Goal: Check status: Check status

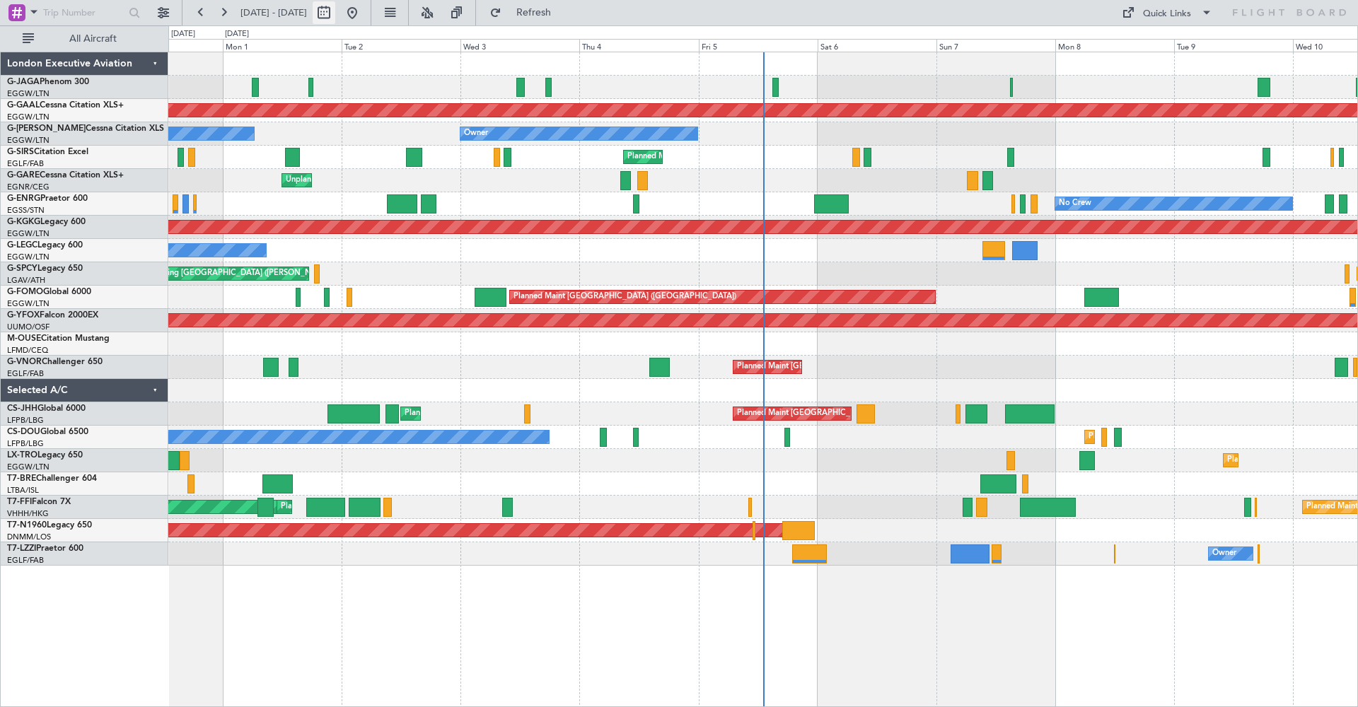
click at [335, 11] on button at bounding box center [324, 12] width 23 height 23
select select "8"
select select "2025"
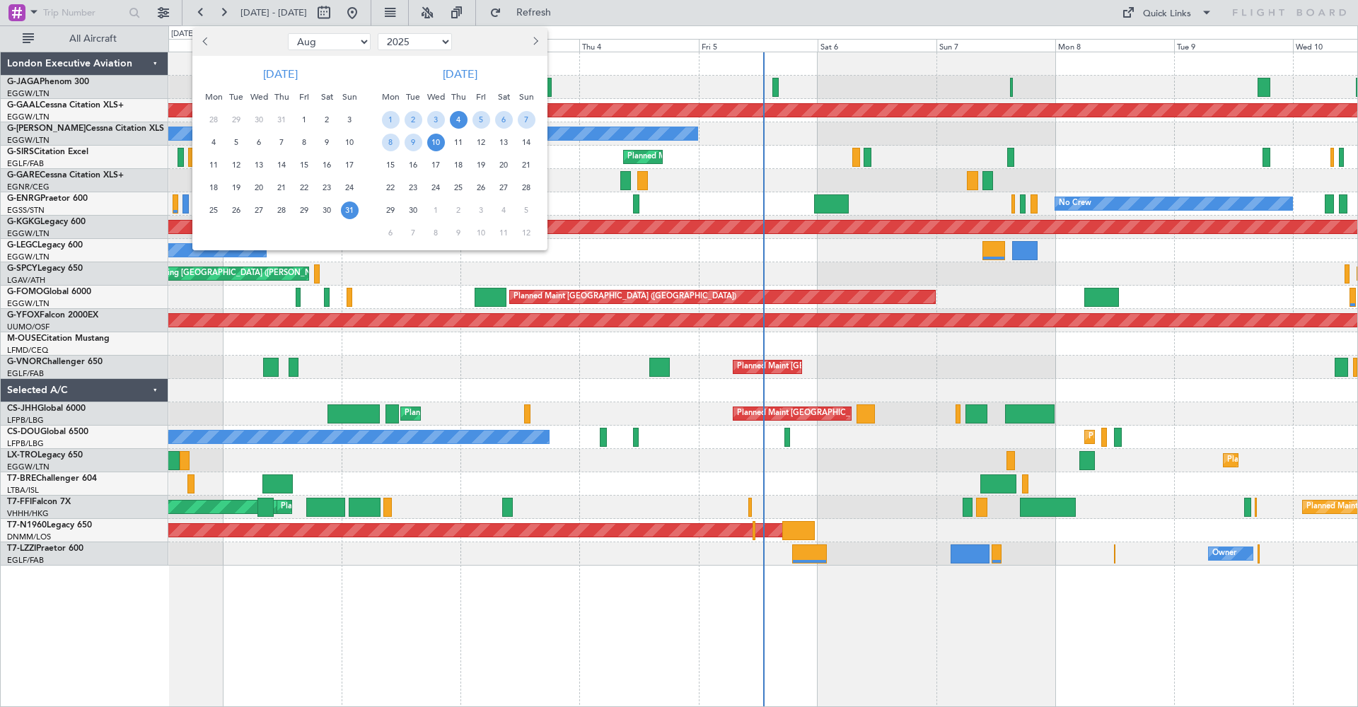
click at [463, 116] on span "4" at bounding box center [459, 120] width 18 height 18
click at [457, 166] on span "18" at bounding box center [459, 165] width 18 height 18
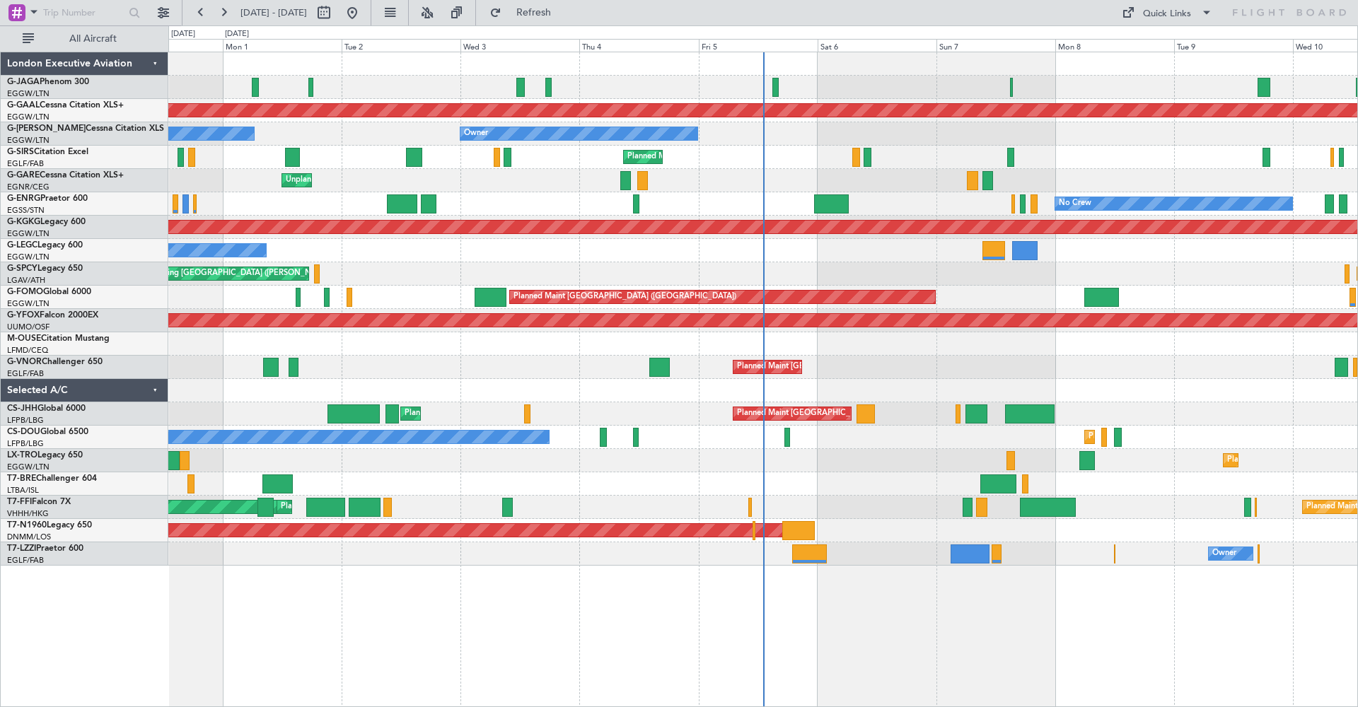
select select "9"
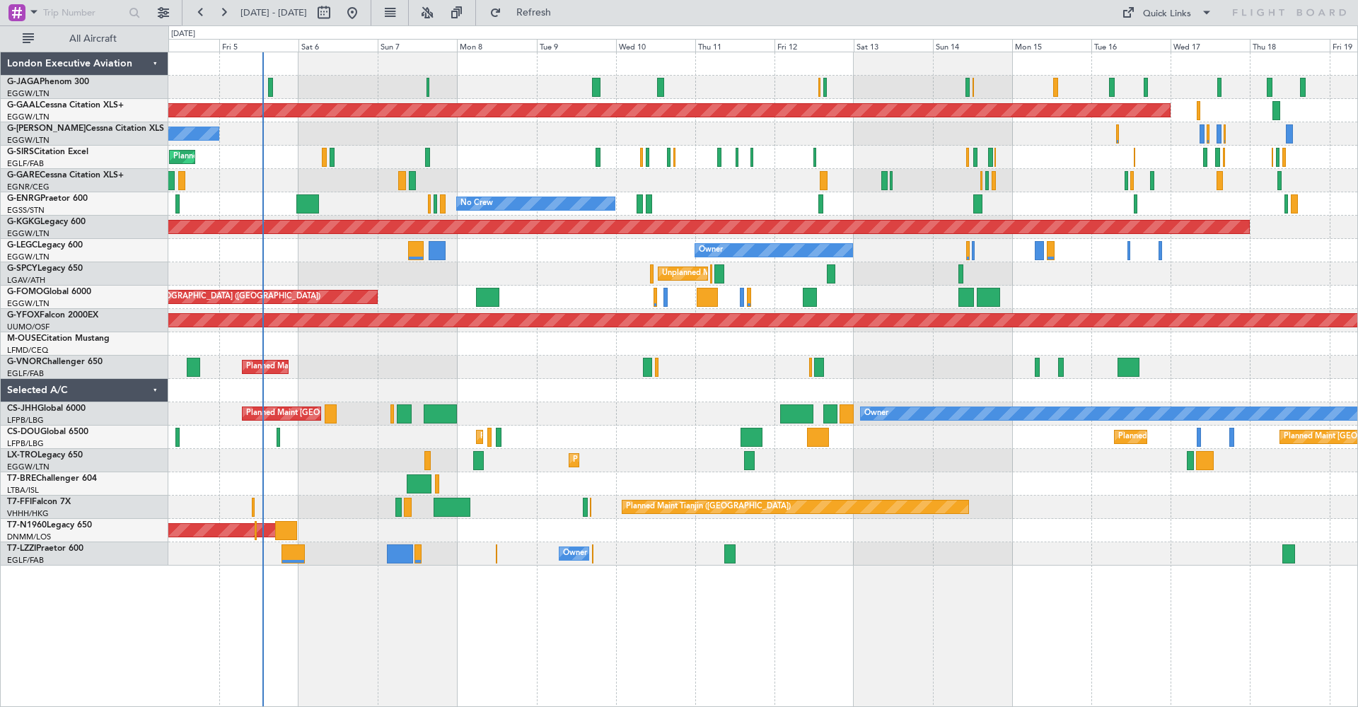
click at [675, 32] on div "0 0 Thu 4 Fri 5 Sat 6 Sun 7 Mon 8 Tue 9 Wed 10 Sep 2025 Thu 11 Fri 12 Sat 13 Su…" at bounding box center [763, 38] width 1188 height 25
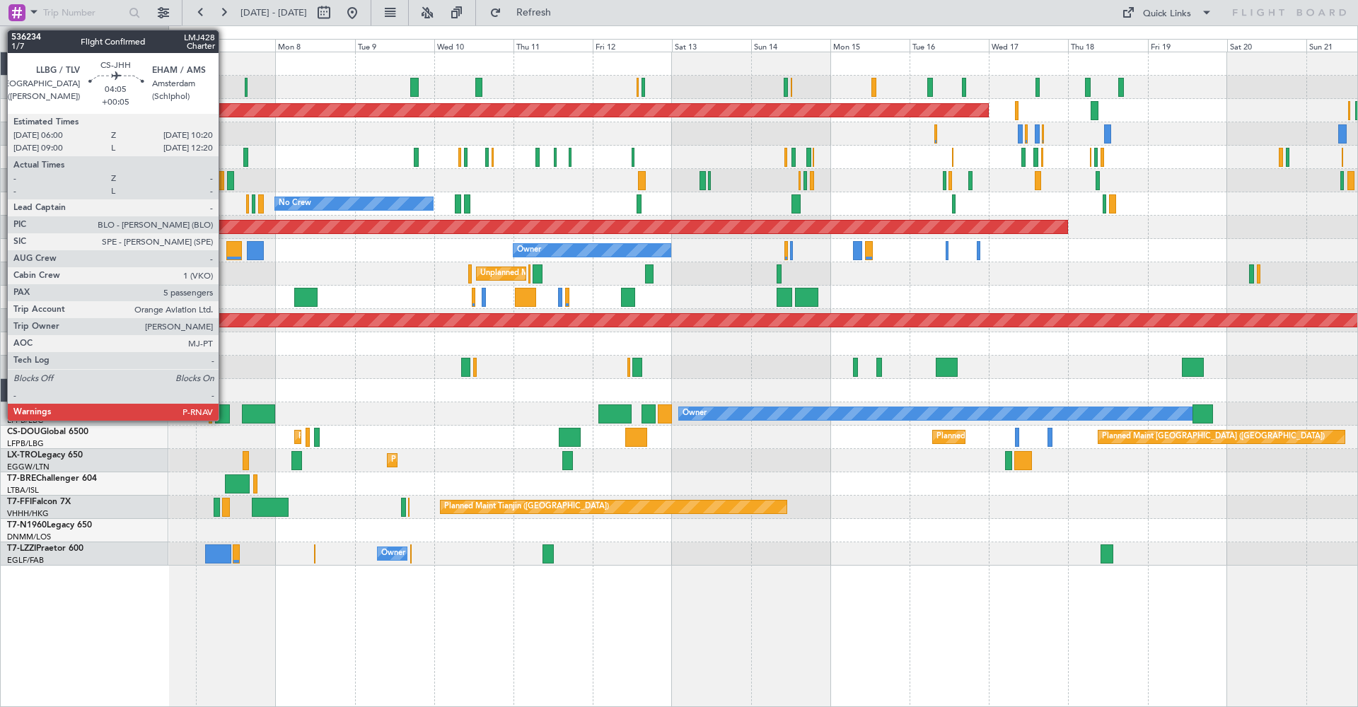
click at [225, 413] on div at bounding box center [222, 414] width 15 height 19
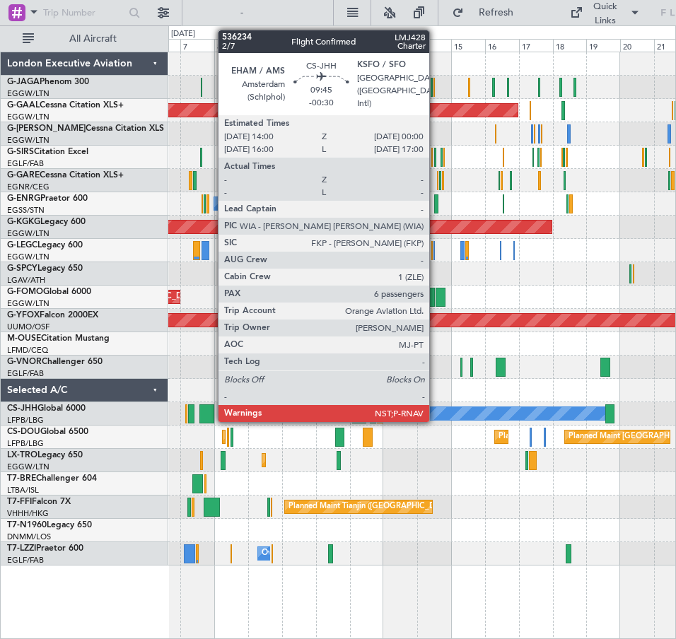
click at [211, 410] on div at bounding box center [206, 414] width 14 height 19
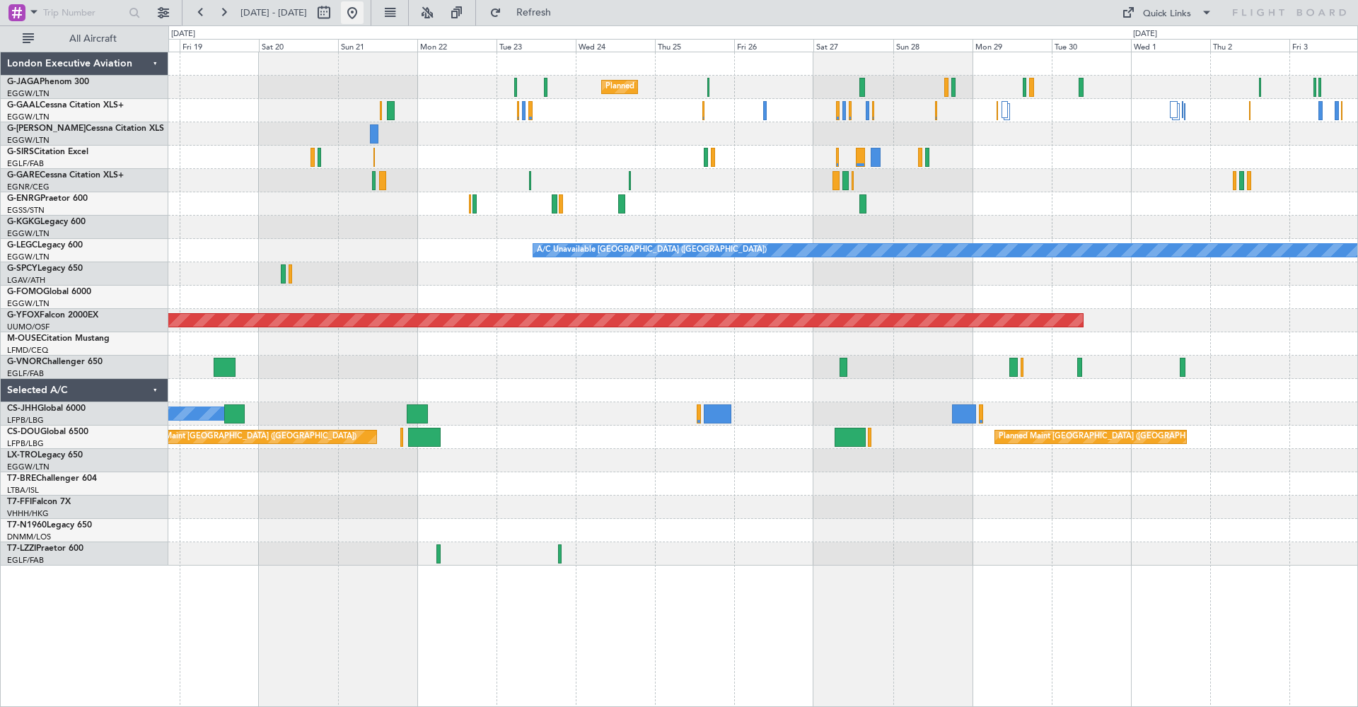
click at [364, 11] on button at bounding box center [352, 12] width 23 height 23
